Goal: Information Seeking & Learning: Stay updated

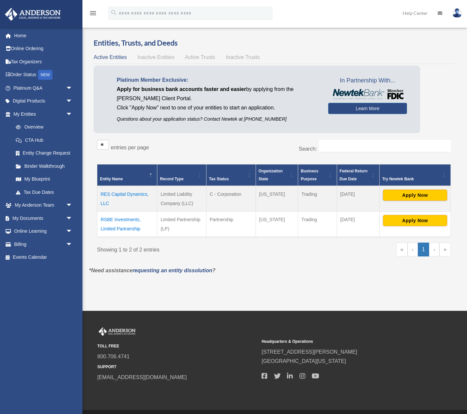
click at [310, 13] on div "menu search Site Menu add [EMAIL_ADDRESS][DOMAIN_NAME] My Profile Reset Passwor…" at bounding box center [233, 16] width 457 height 22
click at [24, 35] on link "Home" at bounding box center [44, 35] width 78 height 13
click at [270, 290] on div "Overview date_range Published on Last updated March 13, 2025 April 10, 2020 by …" at bounding box center [273, 161] width 379 height 262
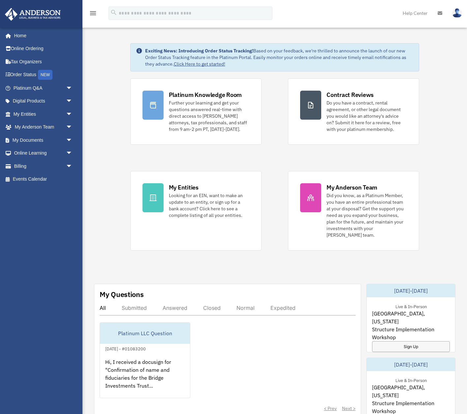
click at [96, 191] on div "Exciting News: Introducing Order Status Tracking! Based on your feedback, we're…" at bounding box center [274, 354] width 394 height 654
click at [332, 16] on div "menu search Site Menu add [EMAIL_ADDRESS][DOMAIN_NAME] My Profile Reset Passwor…" at bounding box center [233, 16] width 457 height 22
click at [318, 13] on div "menu search Site Menu add [EMAIL_ADDRESS][DOMAIN_NAME] My Profile Reset Passwor…" at bounding box center [233, 16] width 457 height 22
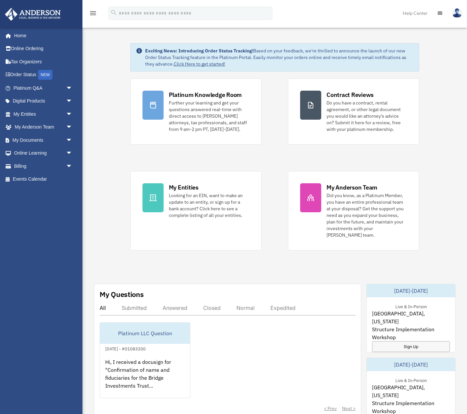
click at [318, 13] on div "menu search Site Menu add [EMAIL_ADDRESS][DOMAIN_NAME] My Profile Reset Passwor…" at bounding box center [233, 16] width 457 height 22
click at [101, 117] on div "Exciting News: Introducing Order Status Tracking! Based on your feedback, we're…" at bounding box center [274, 354] width 394 height 654
click at [98, 131] on div "Exciting News: Introducing Order Status Tracking! Based on your feedback, we're…" at bounding box center [274, 354] width 394 height 654
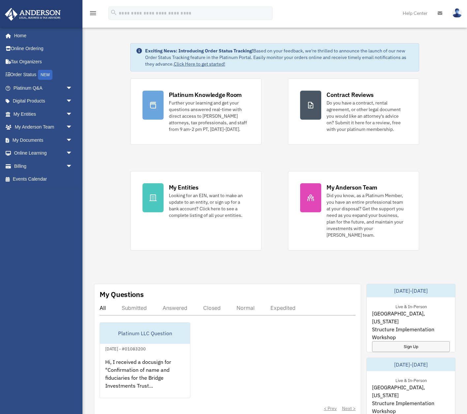
click at [104, 233] on div "Exciting News: Introducing Order Status Tracking! Based on your feedback, we're…" at bounding box center [274, 354] width 394 height 654
click at [105, 232] on div "Exciting News: Introducing Order Status Tracking! Based on your feedback, we're…" at bounding box center [274, 354] width 394 height 654
click at [111, 169] on div "Exciting News: Introducing Order Status Tracking! Based on your feedback, we're…" at bounding box center [274, 354] width 394 height 654
click at [103, 202] on div "Exciting News: Introducing Order Status Tracking! Based on your feedback, we're…" at bounding box center [274, 354] width 394 height 654
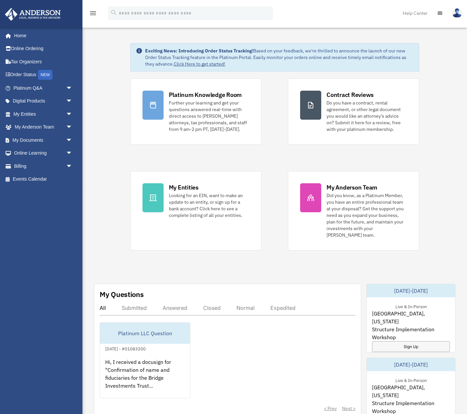
click at [103, 202] on div "Exciting News: Introducing Order Status Tracking! Based on your feedback, we're…" at bounding box center [274, 354] width 394 height 654
